Goal: Task Accomplishment & Management: Complete application form

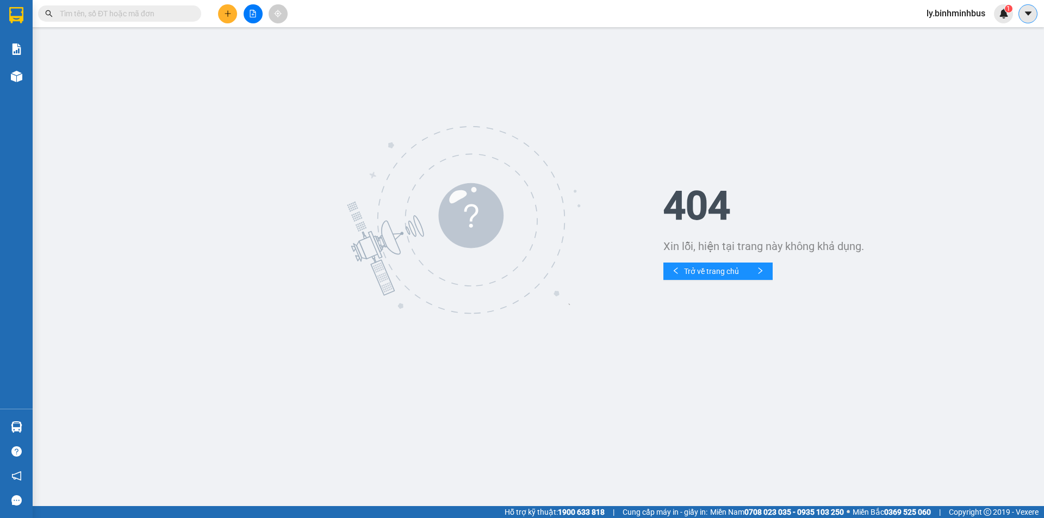
click at [1029, 11] on icon "caret-down" at bounding box center [1029, 14] width 10 height 10
click at [970, 22] on div "ly.binhminhbus 1" at bounding box center [965, 13] width 95 height 19
click at [970, 17] on span "ly.binhminhbus" at bounding box center [956, 14] width 76 height 14
click at [973, 34] on span "Đăng xuất" at bounding box center [961, 34] width 54 height 12
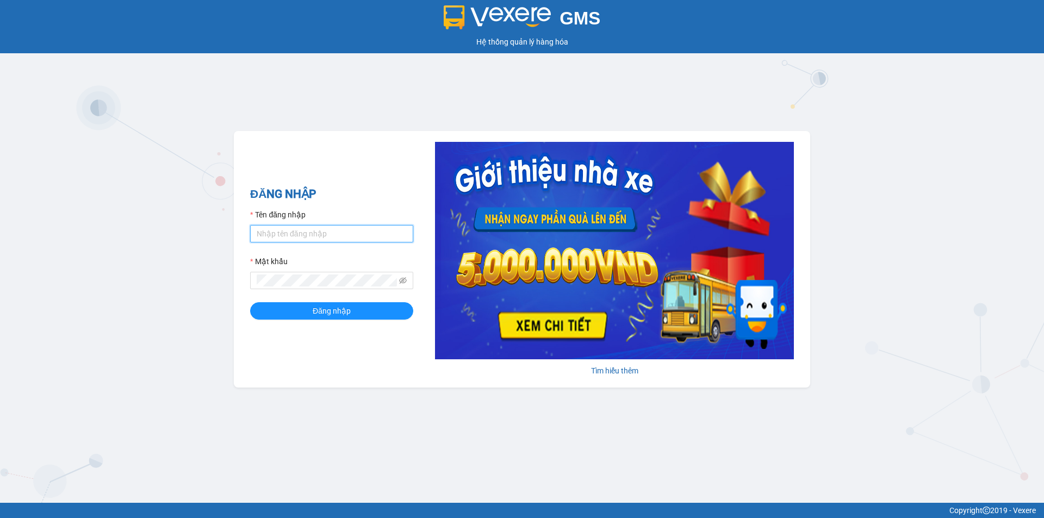
click at [331, 228] on input "Tên đăng nhập" at bounding box center [331, 233] width 163 height 17
type input "bichphuong.binhminhbus"
click at [250, 302] on button "Đăng nhập" at bounding box center [331, 310] width 163 height 17
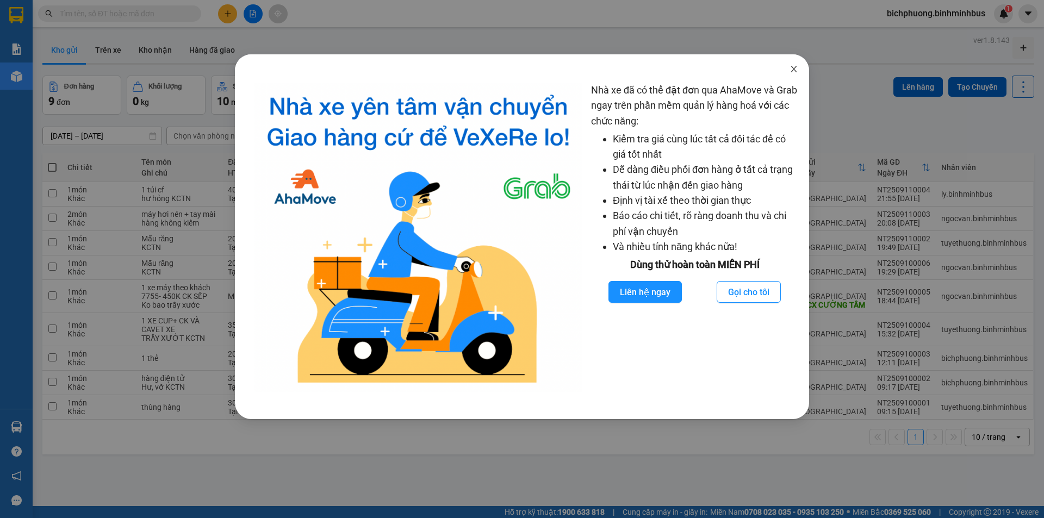
click at [790, 62] on span "Close" at bounding box center [794, 69] width 30 height 30
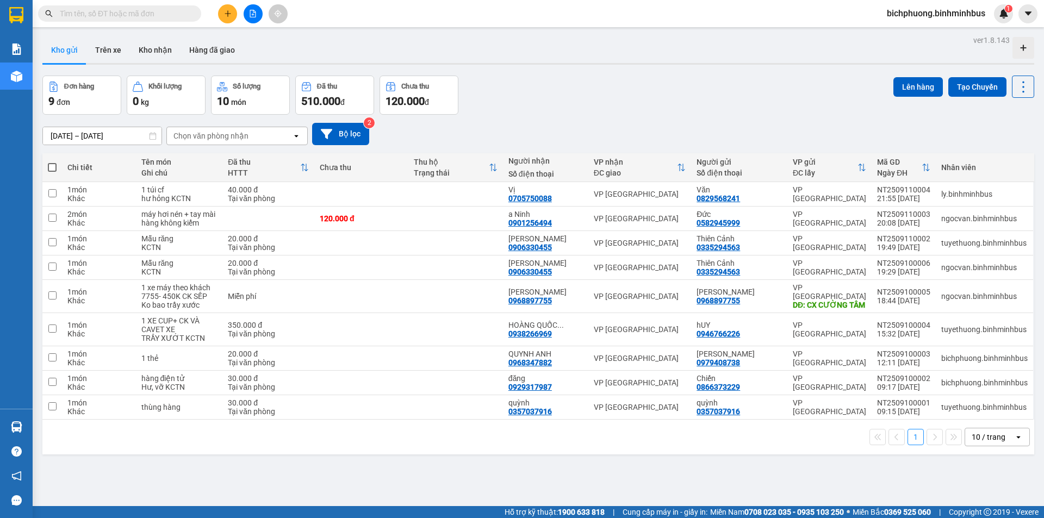
click at [234, 13] on button at bounding box center [227, 13] width 19 height 19
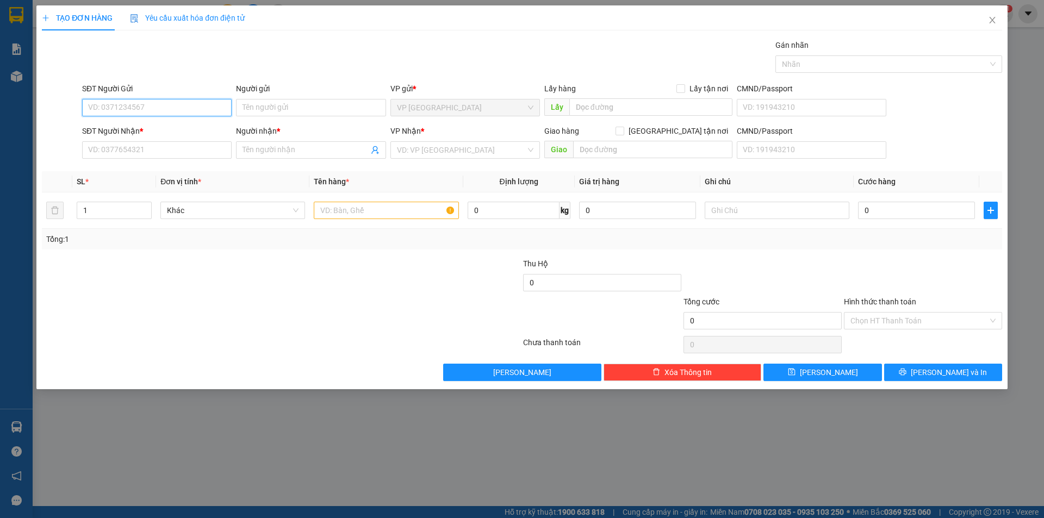
click at [151, 109] on input "SĐT Người Gửi" at bounding box center [157, 107] width 150 height 17
type input "0"
click at [153, 125] on div "0903701402 - Chú Thăng" at bounding box center [157, 129] width 137 height 12
type input "0903701402"
type input "Chú Thăng"
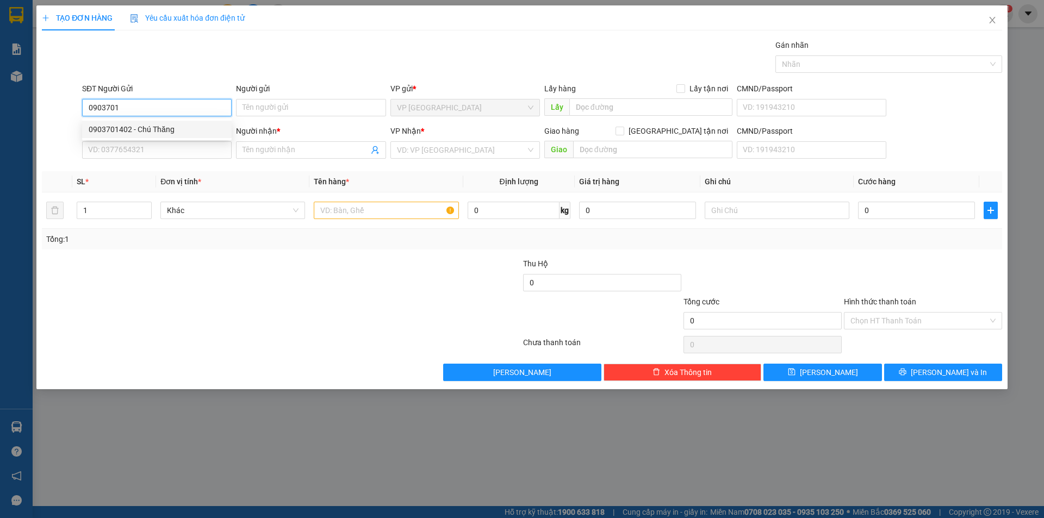
type input "0772779778"
type input "[PERSON_NAME]"
type input "20.000"
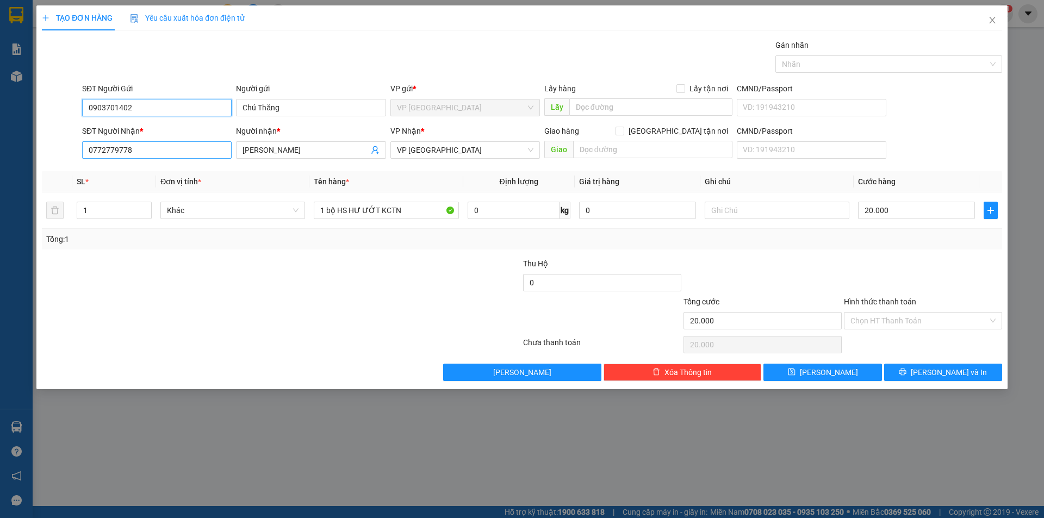
type input "0903701402"
click at [163, 147] on input "0772779778" at bounding box center [157, 149] width 150 height 17
type input "0"
click at [164, 170] on div "0363459448 - c sương" at bounding box center [157, 172] width 137 height 12
type input "0363459448"
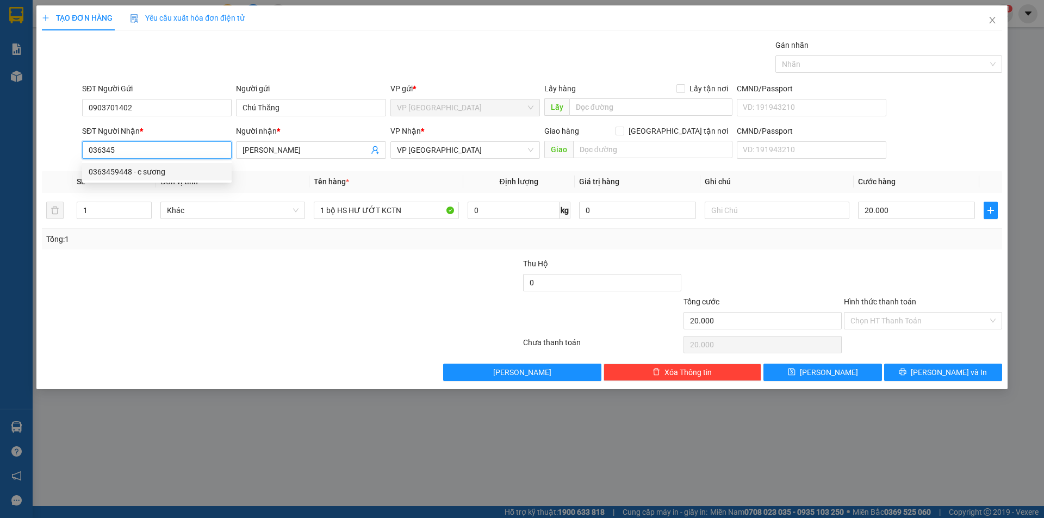
type input "c sương"
type input "0363459448"
click at [872, 325] on input "Hình thức thanh toán" at bounding box center [920, 321] width 138 height 16
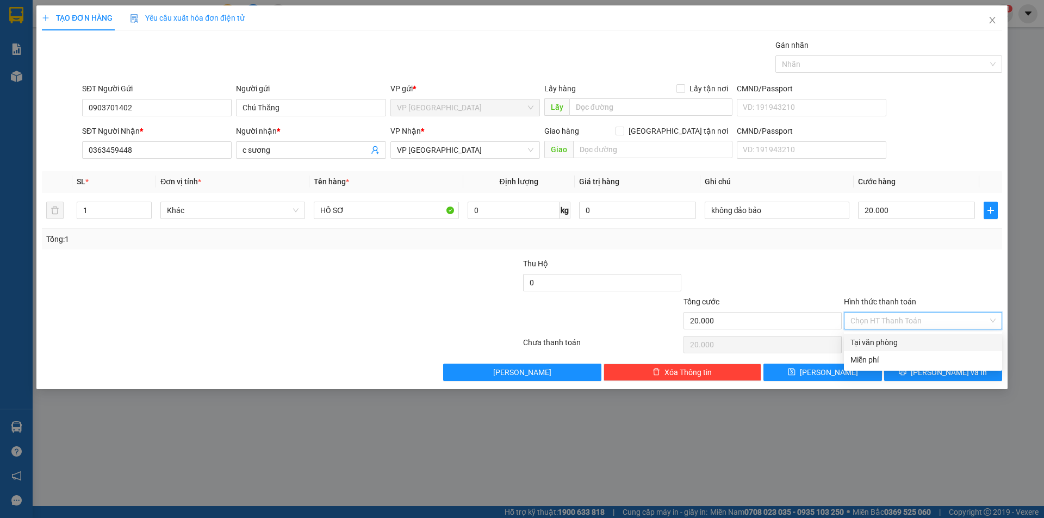
click at [866, 344] on div "Tại văn phòng" at bounding box center [923, 343] width 145 height 12
type input "0"
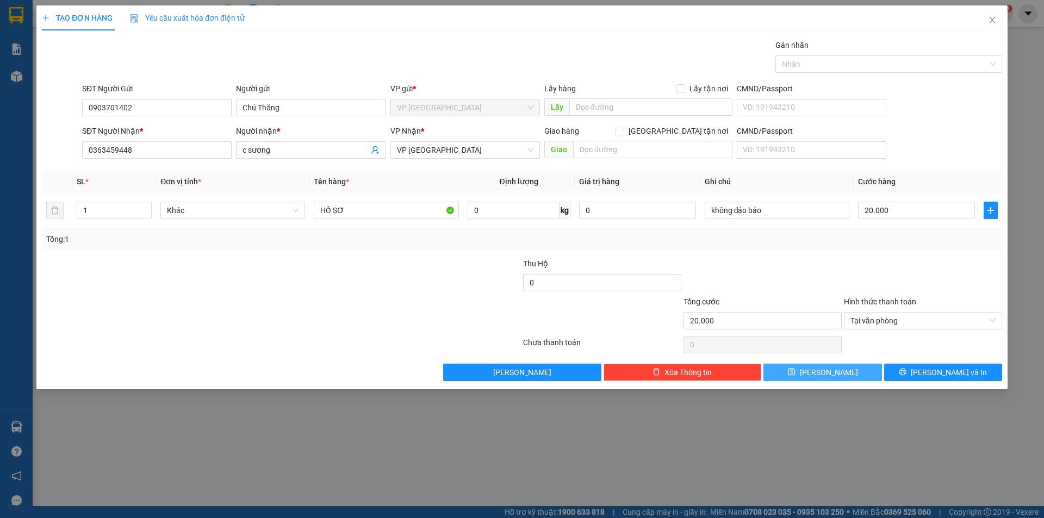
click at [834, 375] on span "[PERSON_NAME]" at bounding box center [829, 373] width 58 height 12
type input "0"
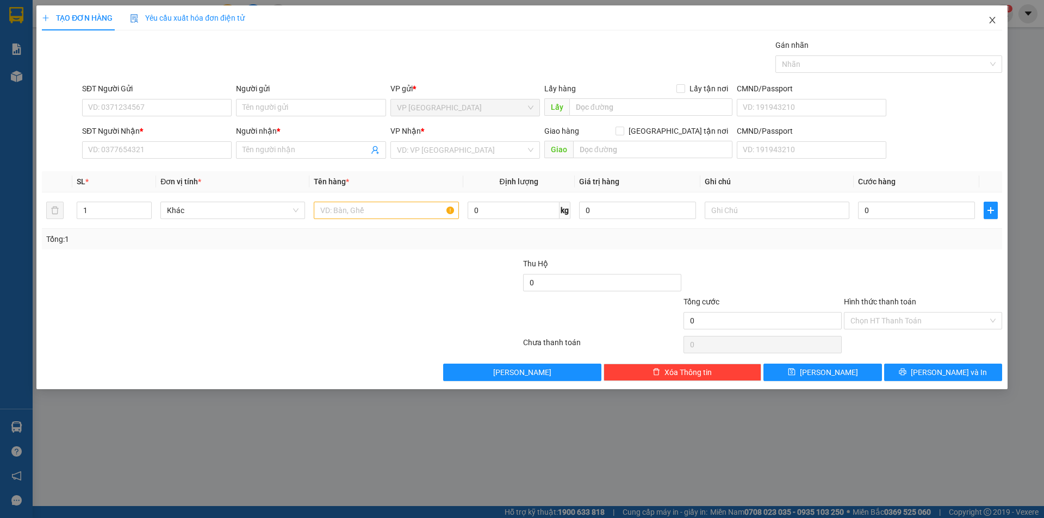
click at [989, 20] on icon "close" at bounding box center [992, 20] width 9 height 9
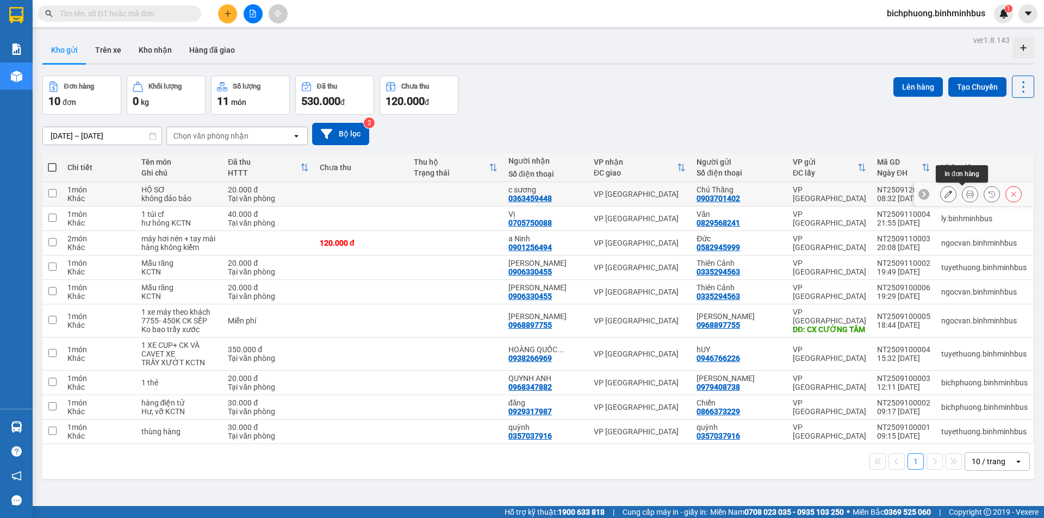
click at [967, 194] on icon at bounding box center [971, 194] width 8 height 8
